Goal: Task Accomplishment & Management: Manage account settings

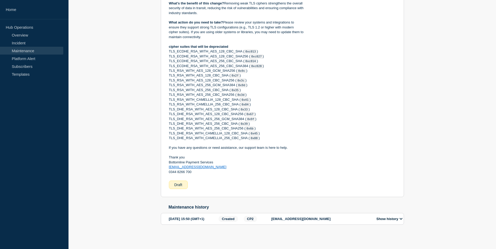
click at [431, 116] on div "Back Back to Maintenances Emandates production - Maintenance - WT-57770 From 20…" at bounding box center [283, 70] width 428 height 343
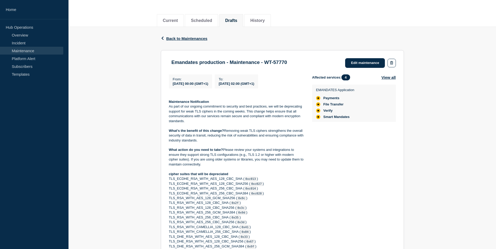
scroll to position [52, 0]
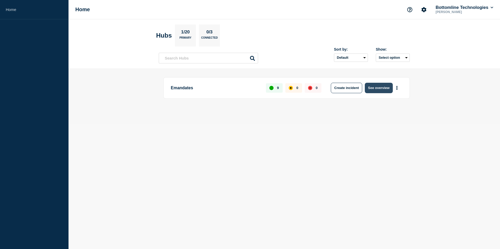
click at [377, 86] on button "See overview" at bounding box center [379, 88] width 28 height 10
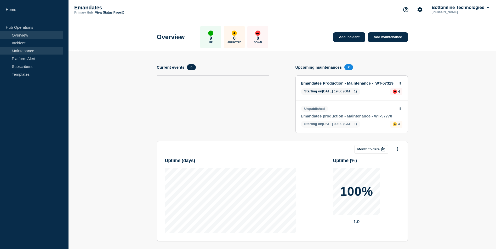
click at [26, 49] on link "Maintenance" at bounding box center [31, 51] width 63 height 8
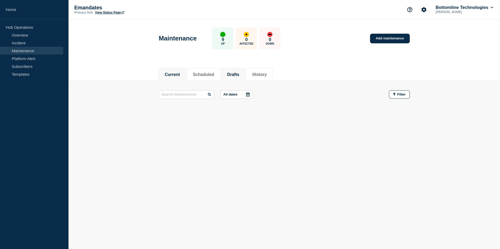
click at [239, 72] on button "Drafts" at bounding box center [233, 74] width 12 height 5
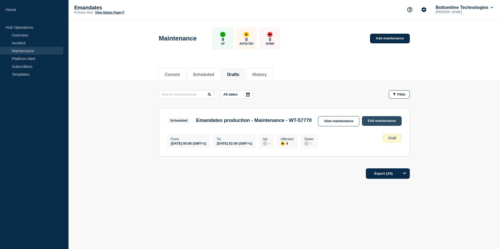
click at [383, 121] on link "Edit maintenance" at bounding box center [382, 121] width 40 height 10
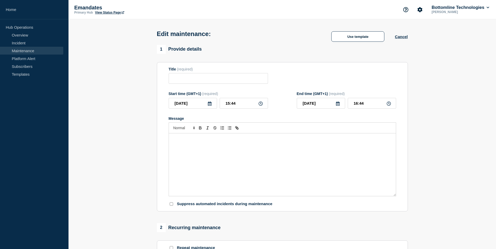
type input "Emandates production - Maintenance - WT-57770"
type input "[DATE]"
type input "00:00"
type input "[DATE]"
type input "02:00"
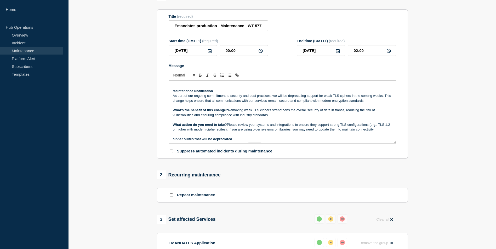
scroll to position [31, 0]
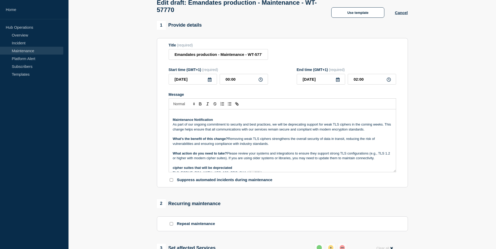
click at [208, 82] on icon at bounding box center [210, 80] width 4 height 4
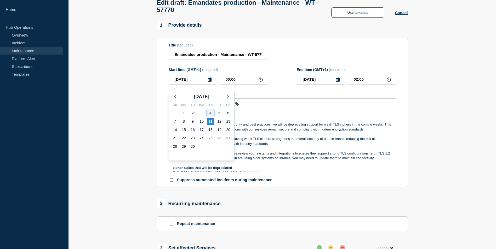
click at [210, 113] on div "4" at bounding box center [210, 113] width 7 height 7
type input "[DATE]"
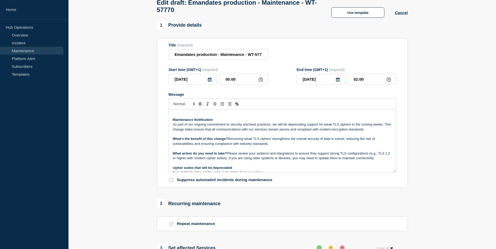
click at [338, 80] on icon at bounding box center [338, 80] width 4 height 4
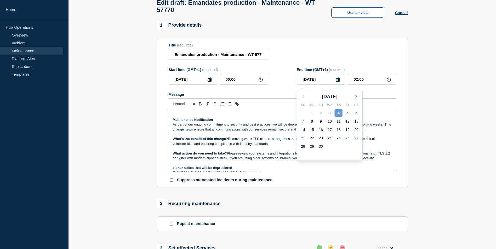
click at [339, 111] on div "4" at bounding box center [338, 113] width 7 height 7
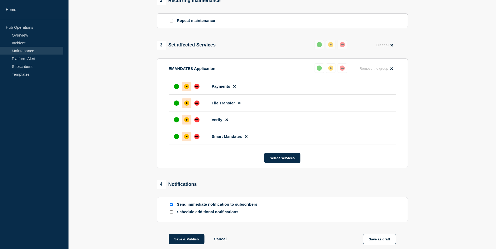
scroll to position [241, 0]
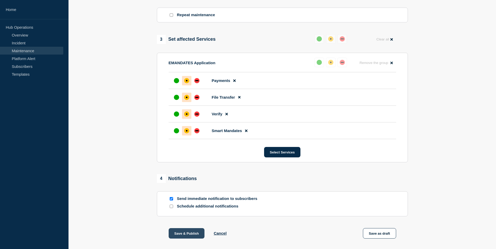
click at [184, 235] on button "Save & Publish" at bounding box center [187, 234] width 36 height 10
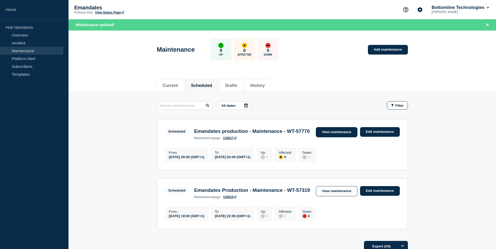
click at [345, 133] on link "View maintenance" at bounding box center [336, 132] width 41 height 10
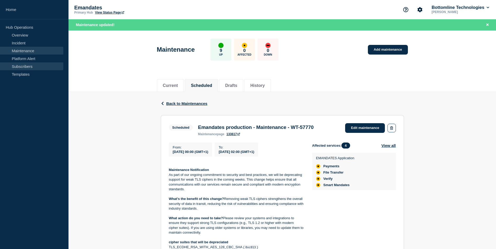
click at [18, 67] on link "Subscribers" at bounding box center [31, 66] width 63 height 8
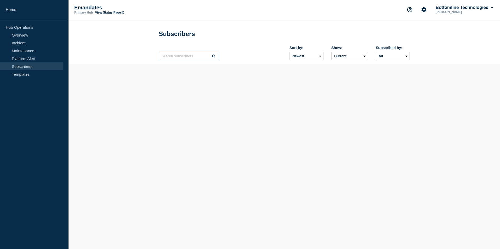
click at [177, 58] on input "text" at bounding box center [189, 56] width 60 height 8
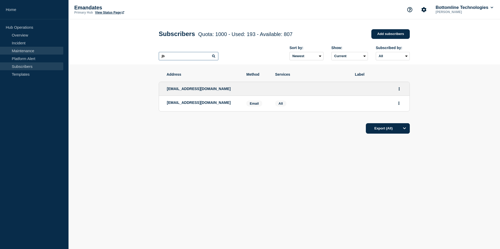
type input "jb"
click at [30, 51] on link "Maintenance" at bounding box center [31, 51] width 63 height 8
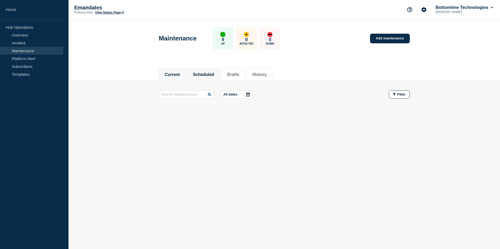
click at [201, 73] on button "Scheduled" at bounding box center [203, 74] width 21 height 5
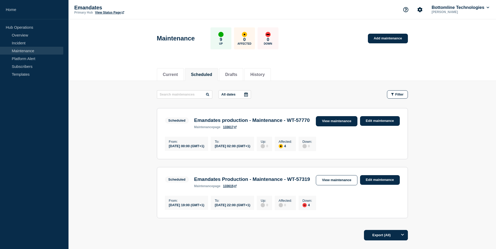
click at [340, 122] on link "View maintenance" at bounding box center [336, 121] width 41 height 10
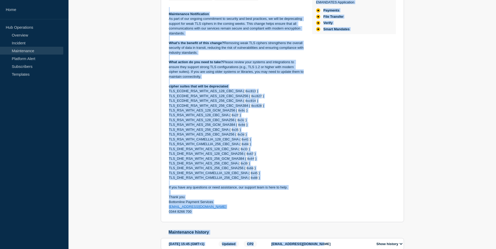
scroll to position [154, 0]
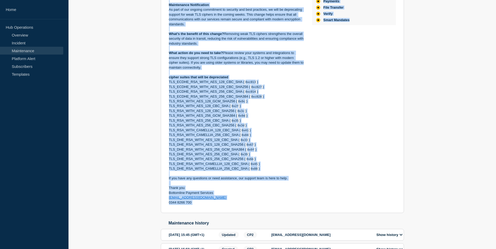
drag, startPoint x: 172, startPoint y: 77, endPoint x: 361, endPoint y: 199, distance: 224.9
click at [361, 199] on section "Scheduled Emandates production - Maintenance - WT-57770 maintenance page 133617…" at bounding box center [282, 81] width 243 height 263
copy section "Loremipsu Dolorsita consectetu - Adipiscinge - SE-41921 doeiusmodte inci 450025…"
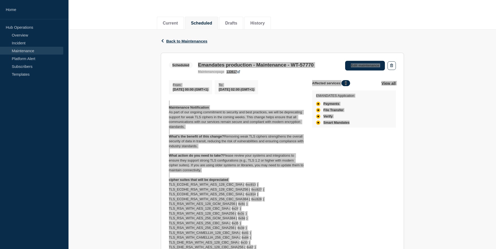
scroll to position [50, 0]
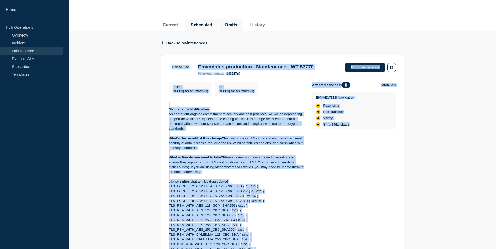
click at [237, 24] on button "Drafts" at bounding box center [231, 25] width 12 height 5
